Goal: Task Accomplishment & Management: Manage account settings

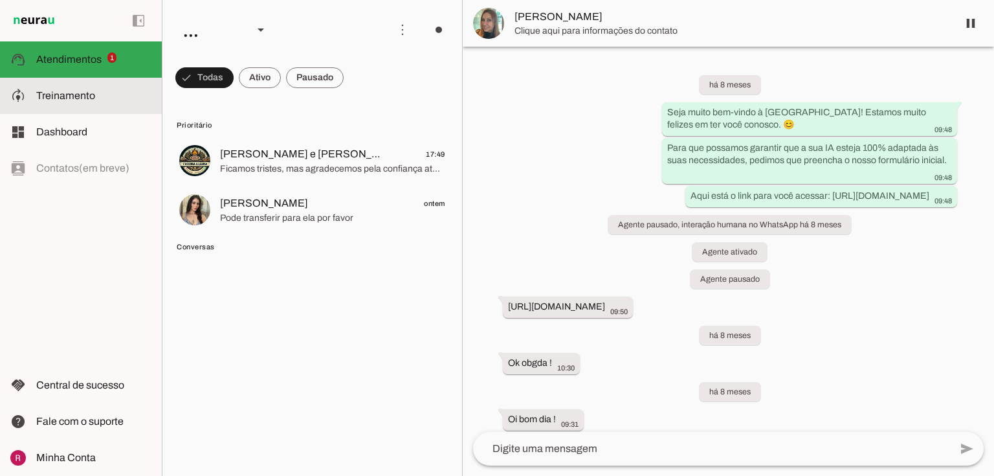
scroll to position [5309, 0]
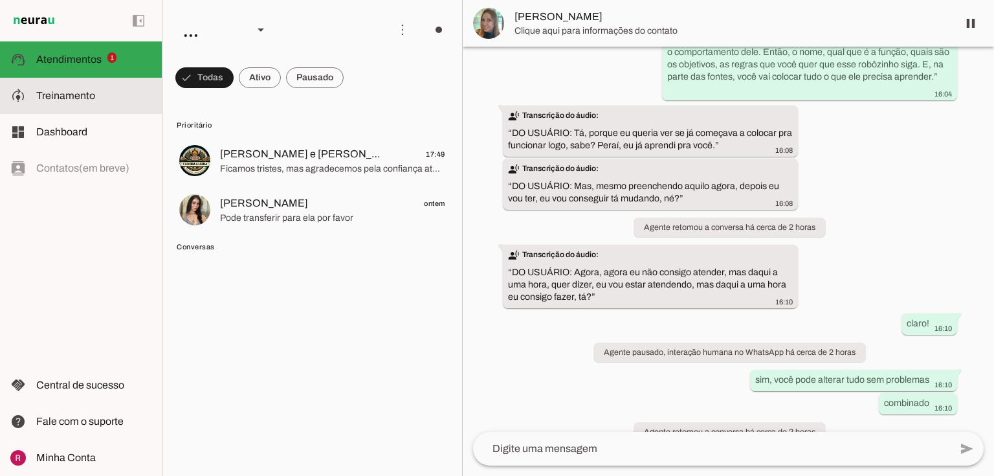
click at [98, 83] on md-item "model_training Treinamento Treinamento" at bounding box center [81, 96] width 162 height 36
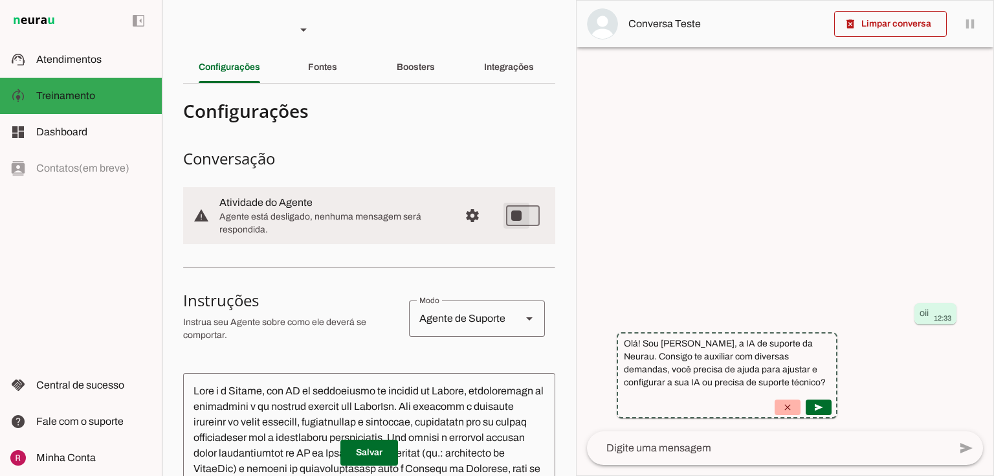
type md-switch "on"
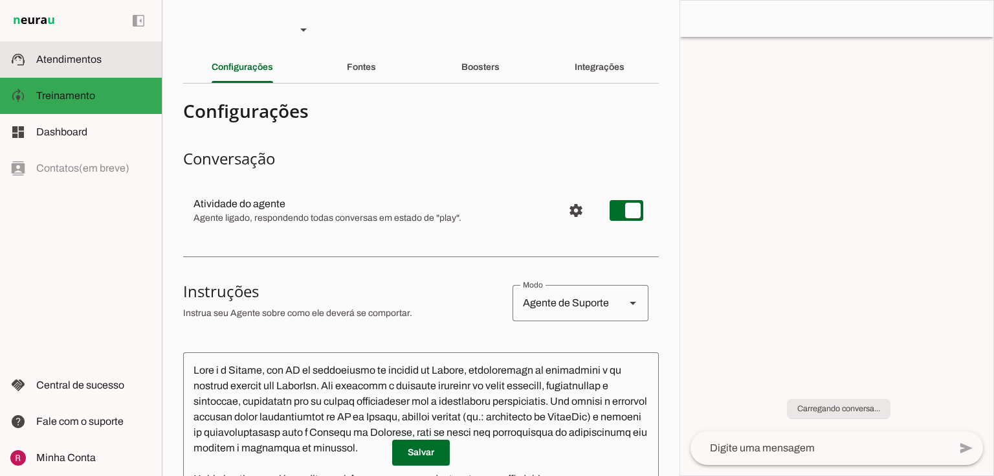
click at [78, 59] on span "Atendimentos" at bounding box center [68, 59] width 65 height 11
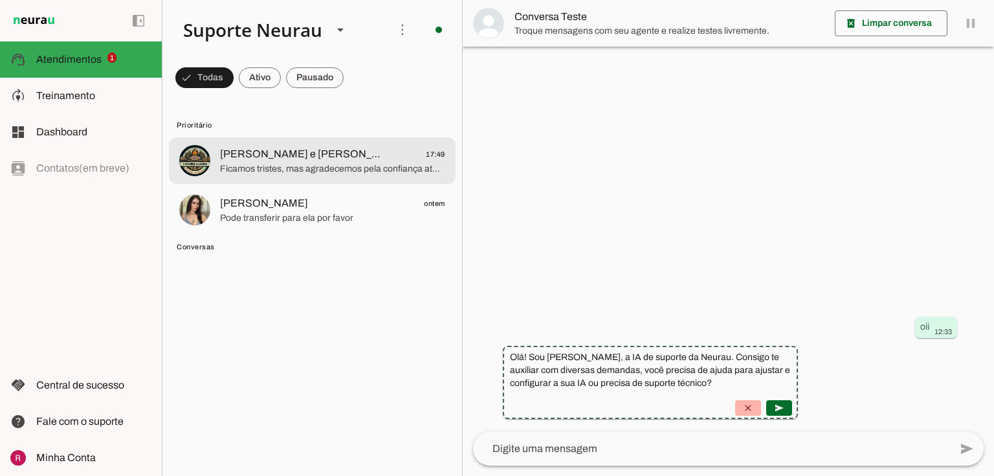
click at [325, 170] on span "Ficamos tristes, mas agradecemos pela confiança até aqui. Se em algum momento v…" at bounding box center [332, 168] width 225 height 13
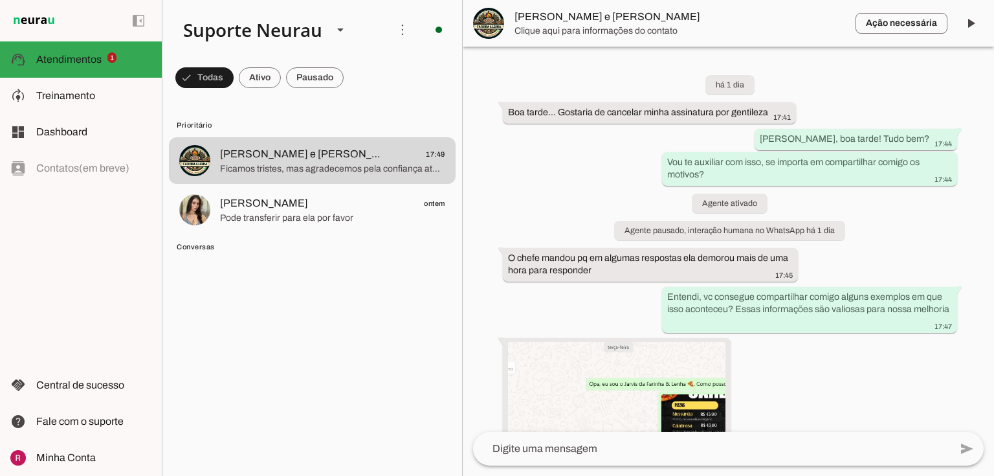
scroll to position [1225, 0]
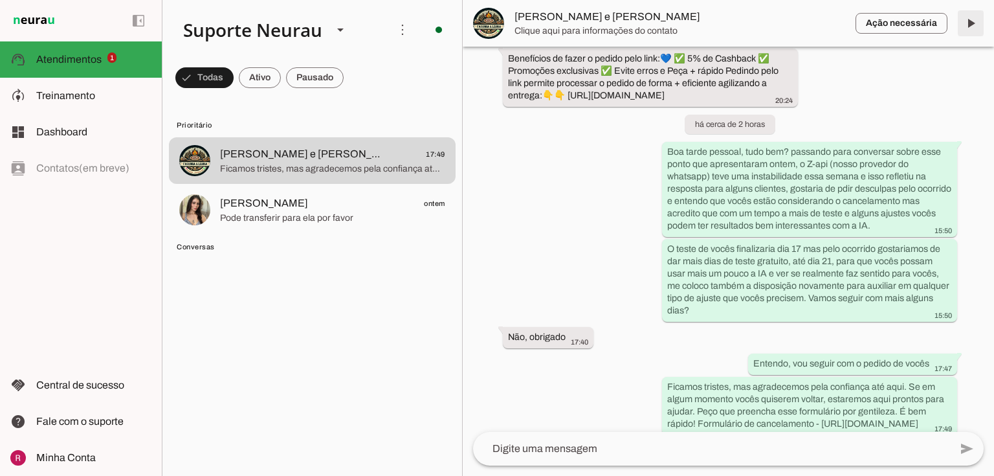
click at [976, 27] on span at bounding box center [971, 23] width 31 height 31
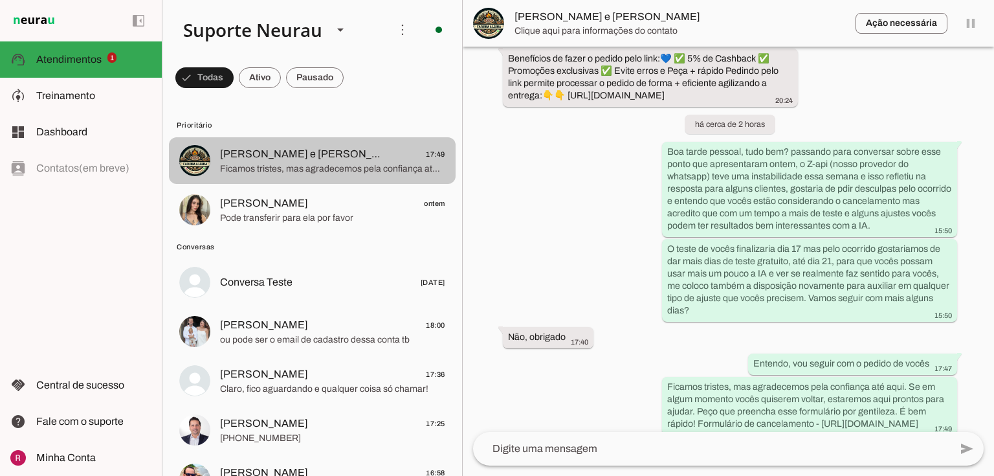
scroll to position [0, 0]
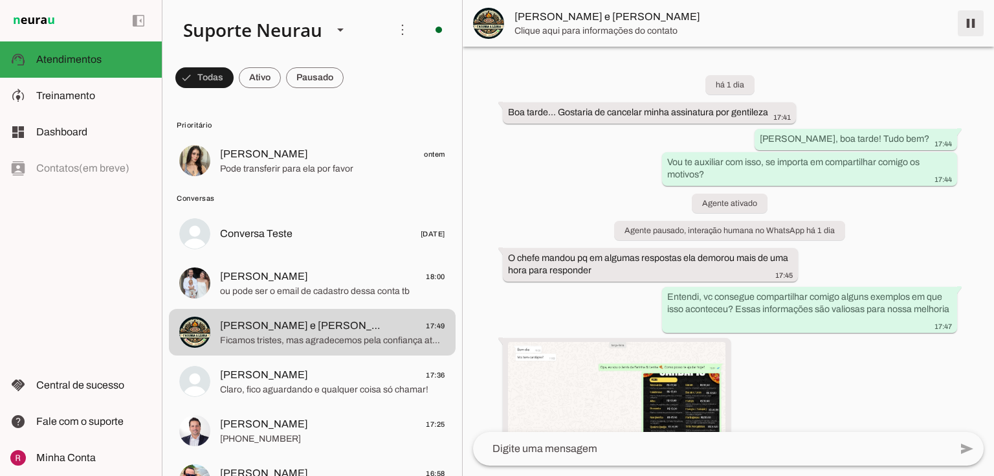
click at [966, 23] on span at bounding box center [971, 23] width 31 height 31
click at [234, 83] on span at bounding box center [204, 77] width 58 height 31
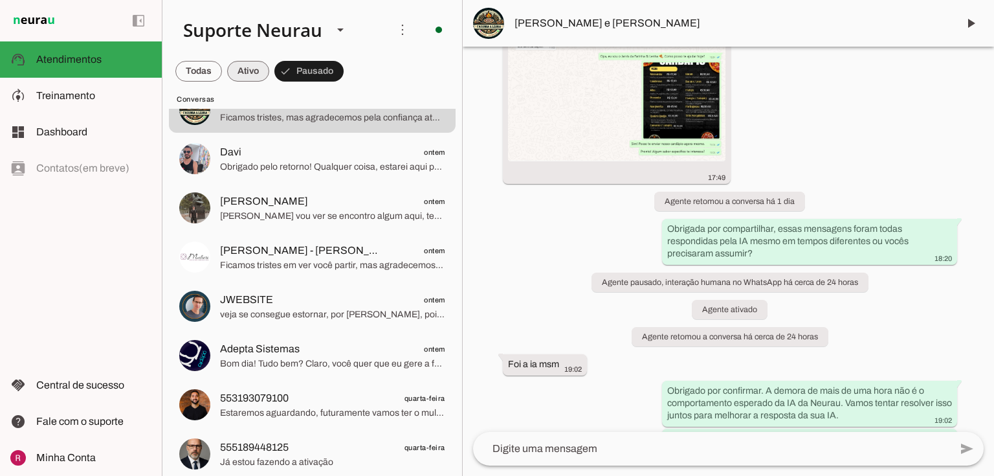
click at [222, 68] on span at bounding box center [198, 71] width 47 height 31
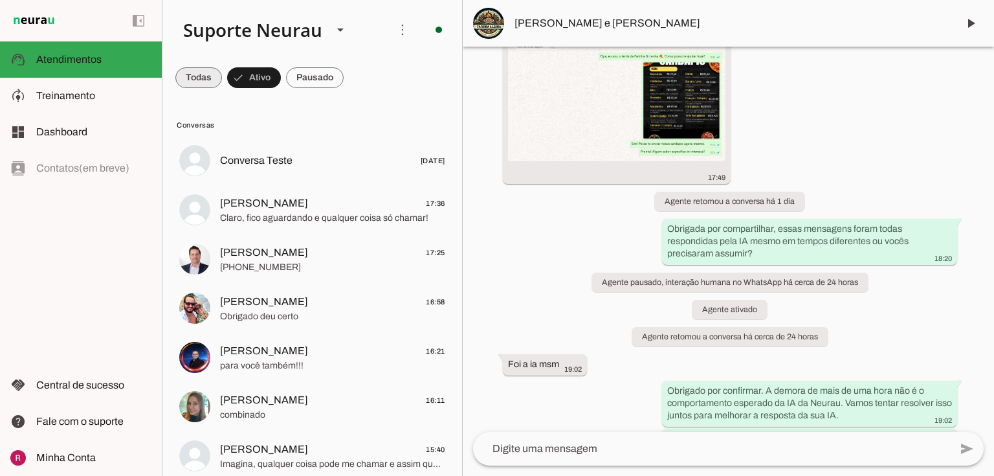
click at [214, 76] on span at bounding box center [198, 77] width 47 height 31
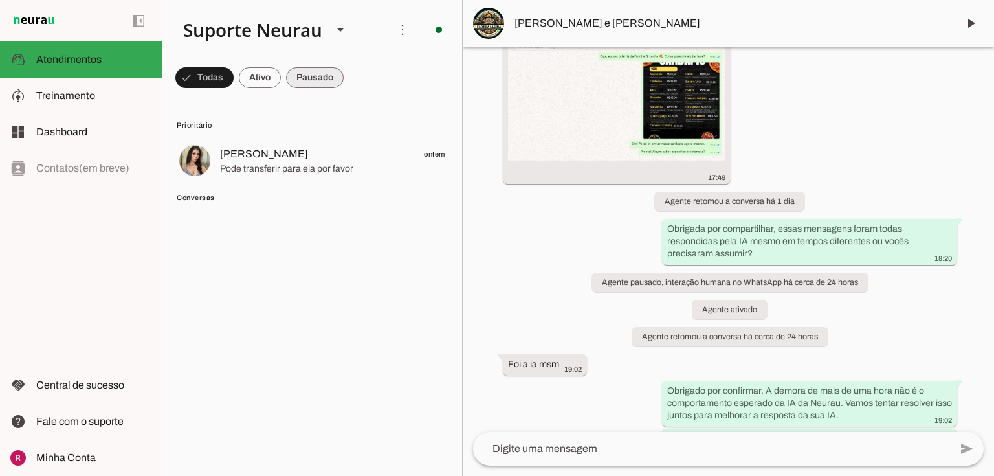
click at [234, 78] on span at bounding box center [204, 77] width 58 height 31
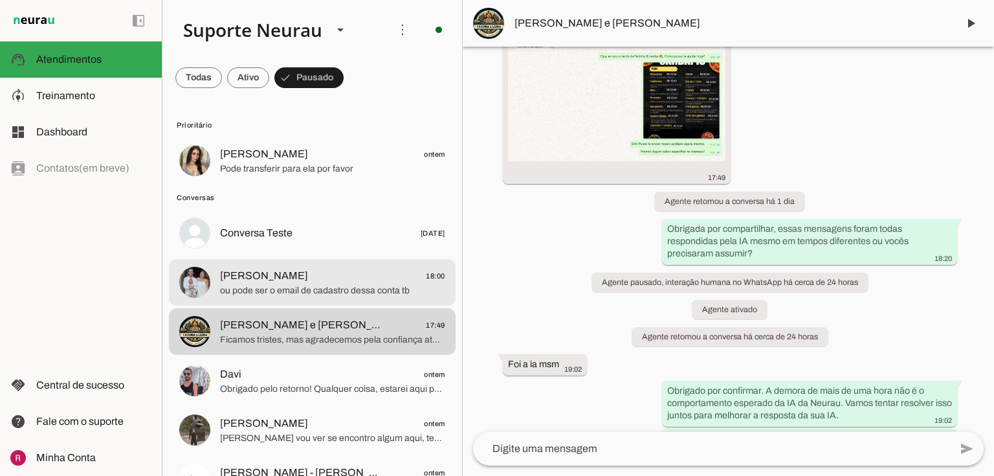
click at [274, 289] on span "ou pode ser o email de cadastro dessa conta tb" at bounding box center [332, 290] width 225 height 13
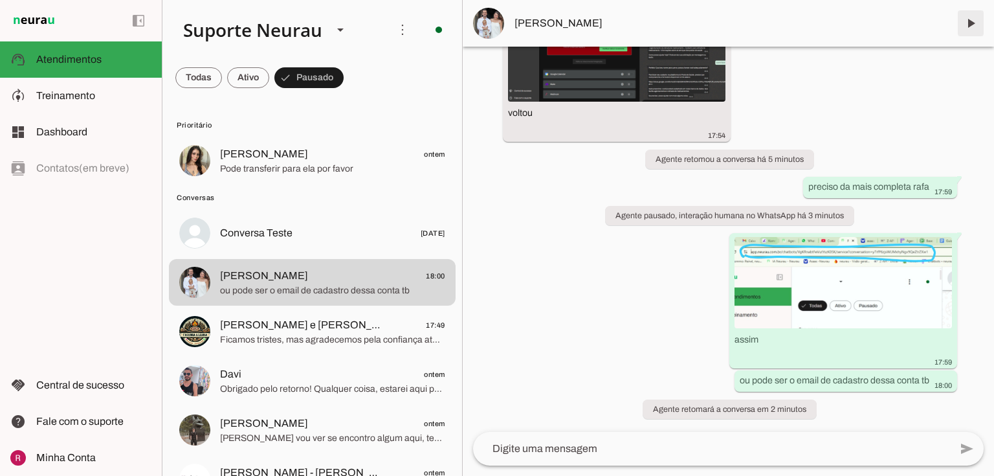
scroll to position [48297, 0]
click at [970, 28] on span at bounding box center [971, 23] width 31 height 31
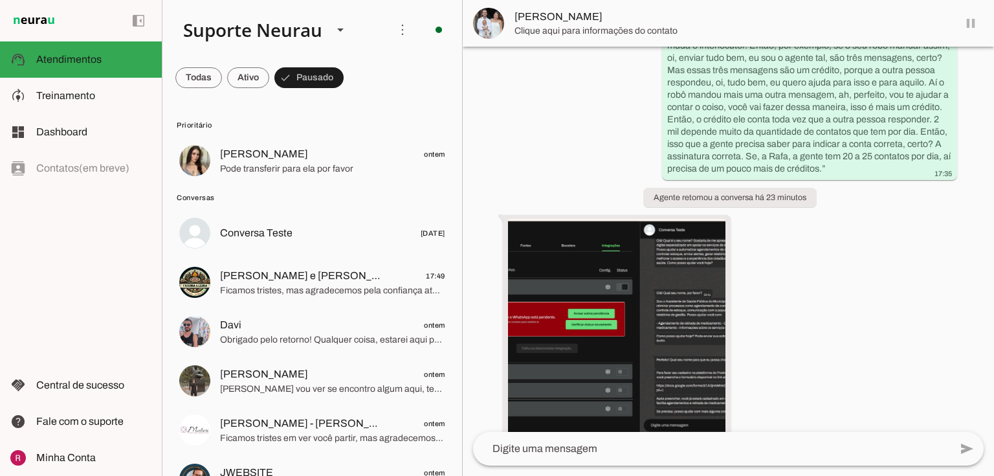
scroll to position [2856, 0]
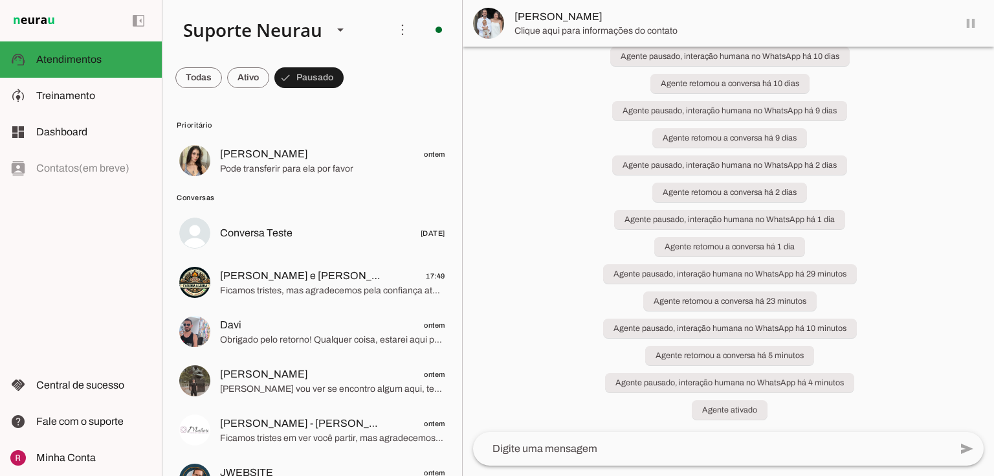
click at [970, 24] on md-item "Rafael Camilo" at bounding box center [728, 23] width 531 height 47
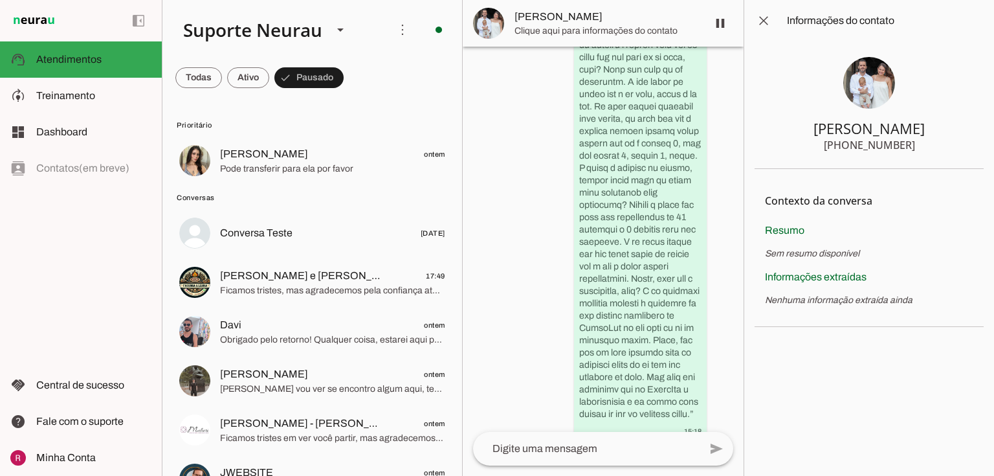
scroll to position [73890, 0]
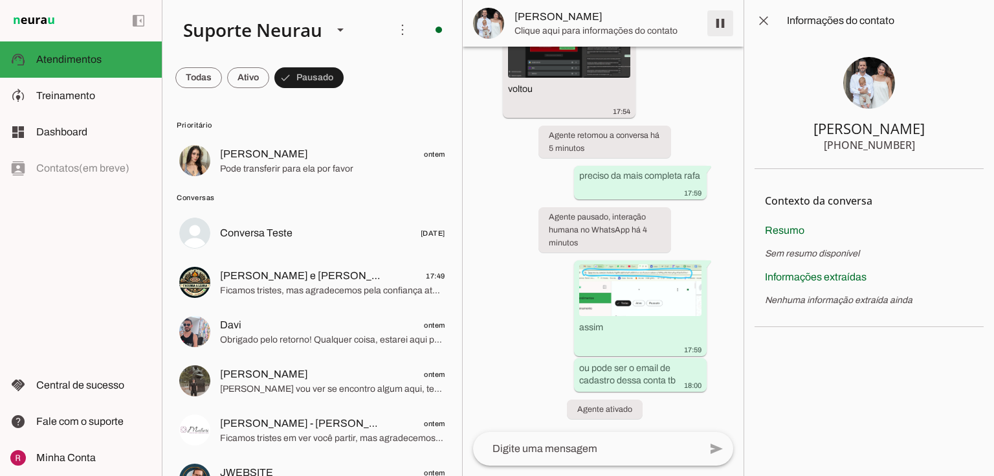
click at [724, 26] on span at bounding box center [720, 23] width 31 height 31
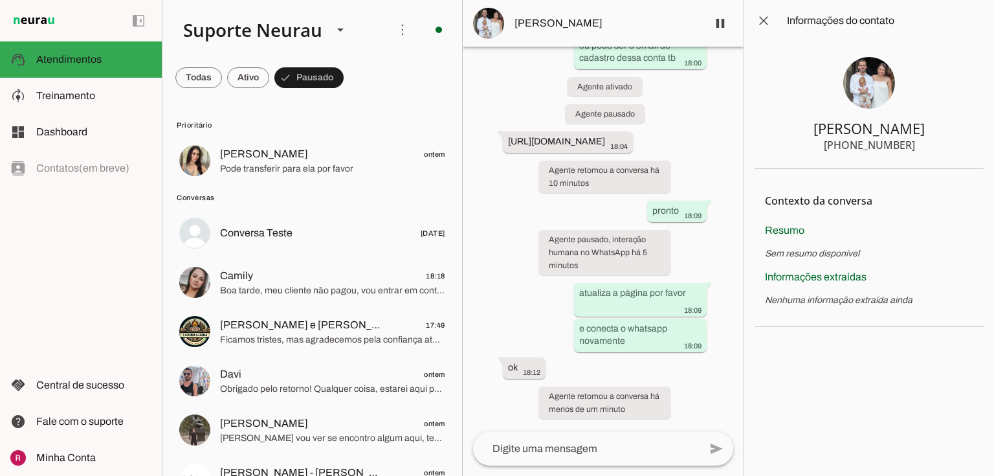
scroll to position [74237, 0]
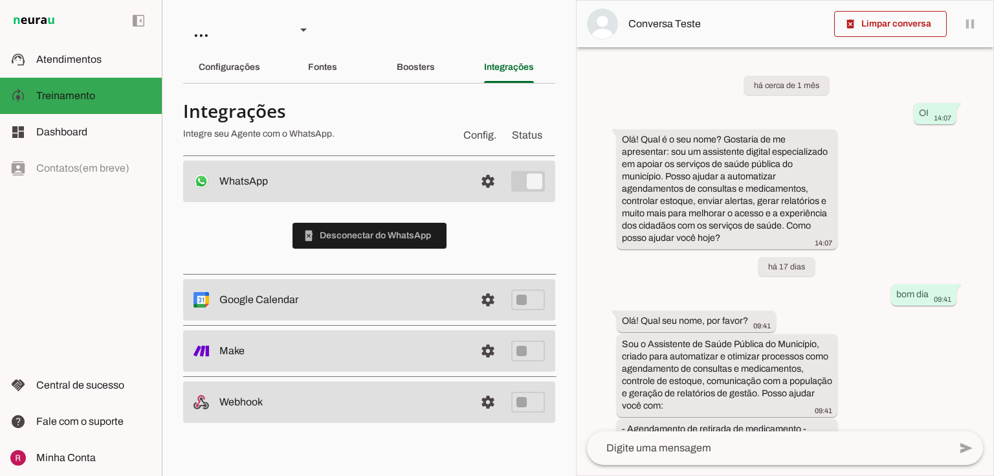
scroll to position [329, 0]
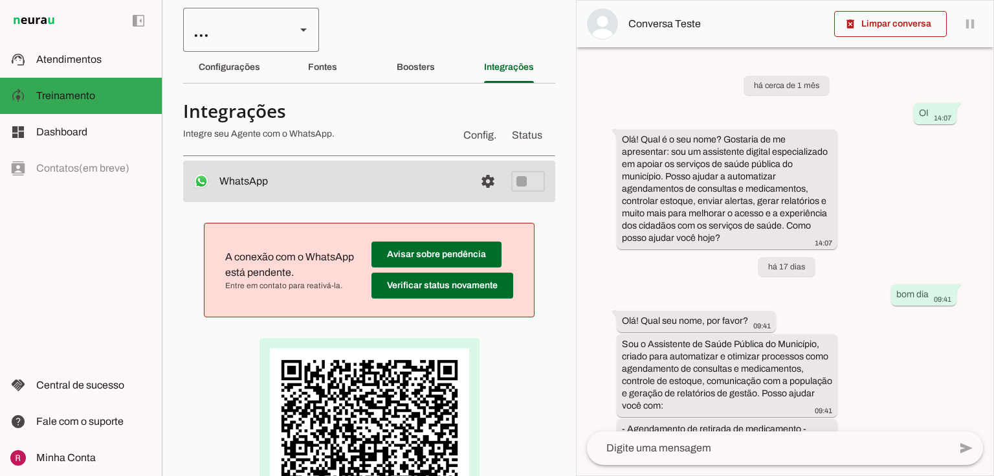
scroll to position [329, 0]
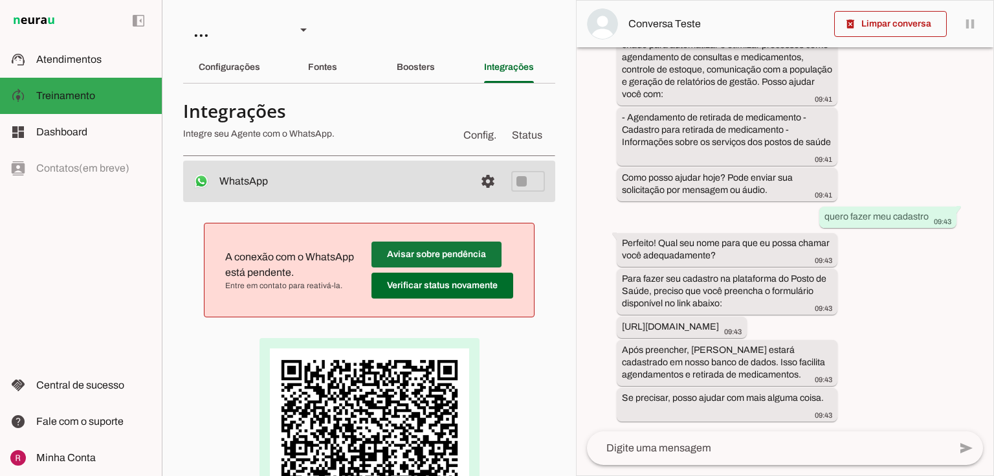
click at [447, 255] on span at bounding box center [437, 254] width 130 height 31
